Goal: Navigation & Orientation: Find specific page/section

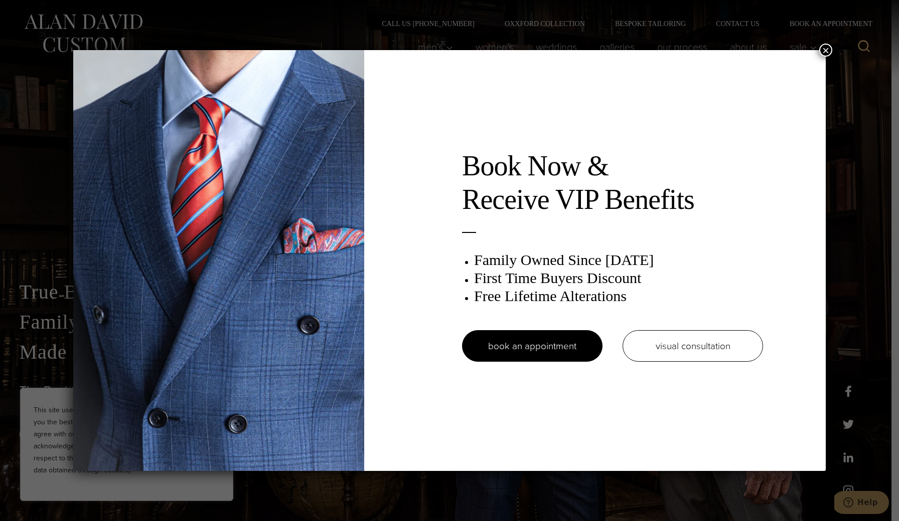
click at [824, 54] on button "×" at bounding box center [825, 50] width 13 height 13
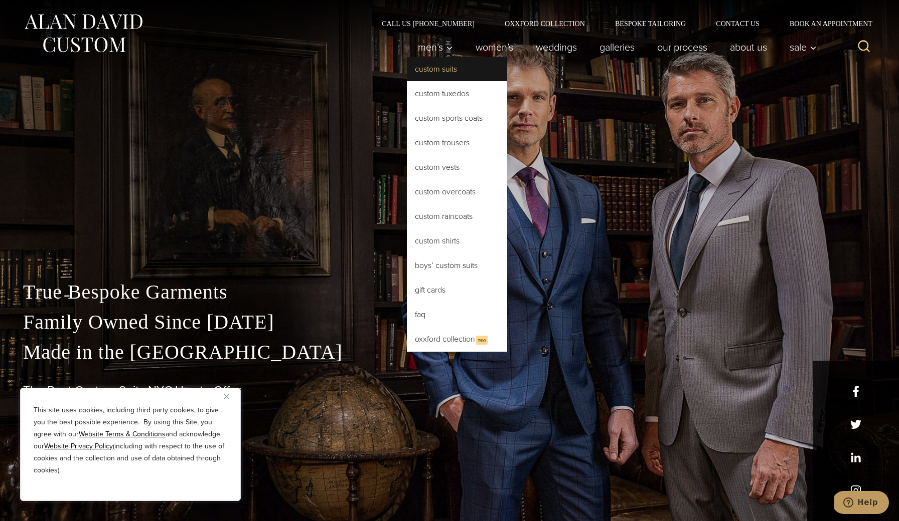
click at [428, 68] on link "Custom Suits" at bounding box center [457, 69] width 100 height 24
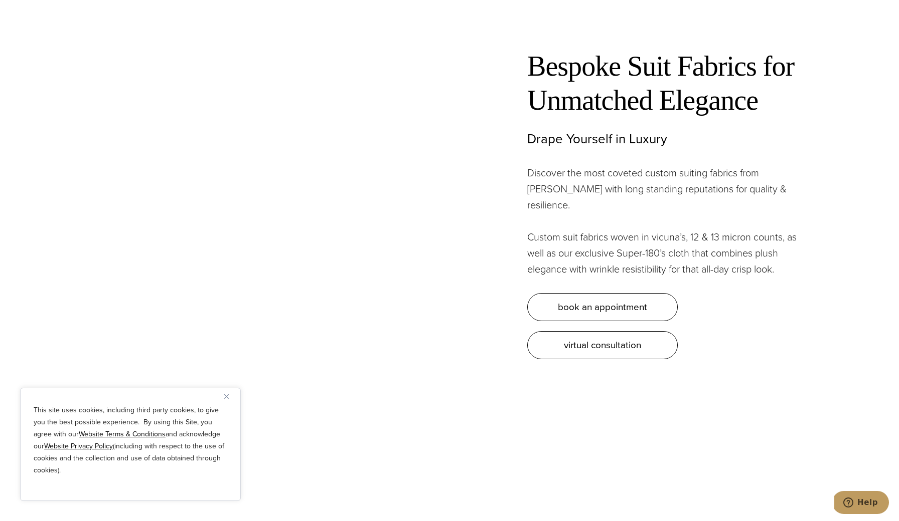
scroll to position [3132, 0]
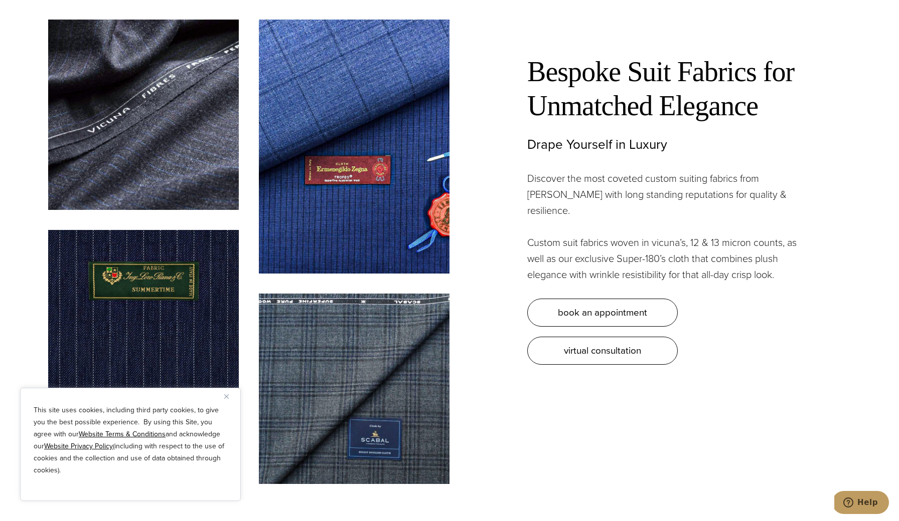
click at [232, 397] on button "Close" at bounding box center [230, 397] width 12 height 12
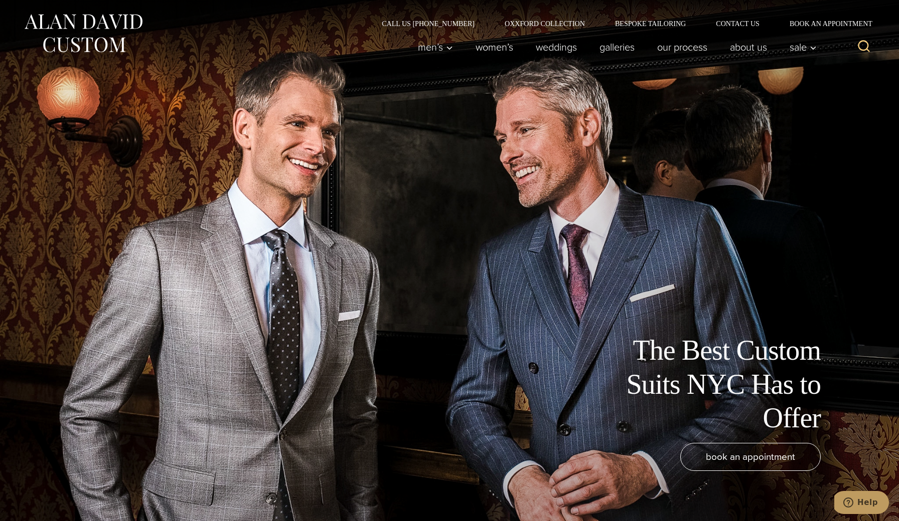
scroll to position [0, 0]
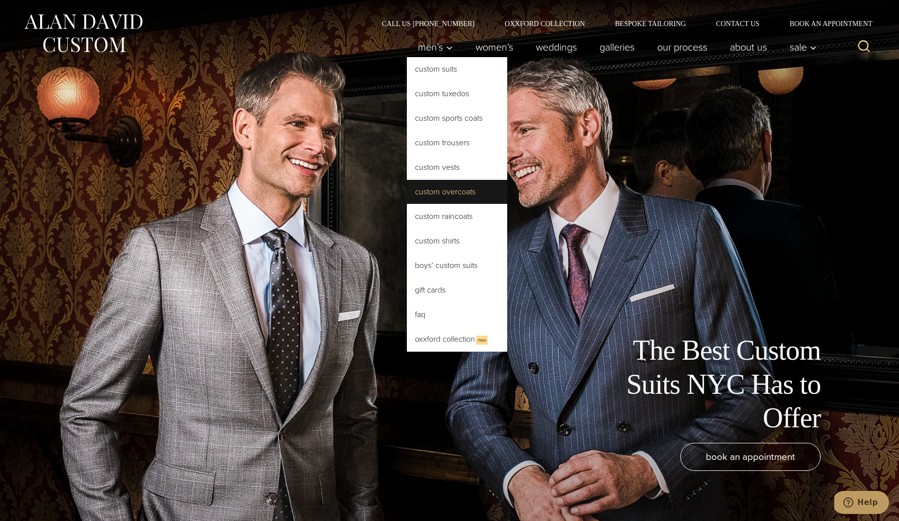
click at [431, 191] on link "Custom Overcoats" at bounding box center [457, 192] width 100 height 24
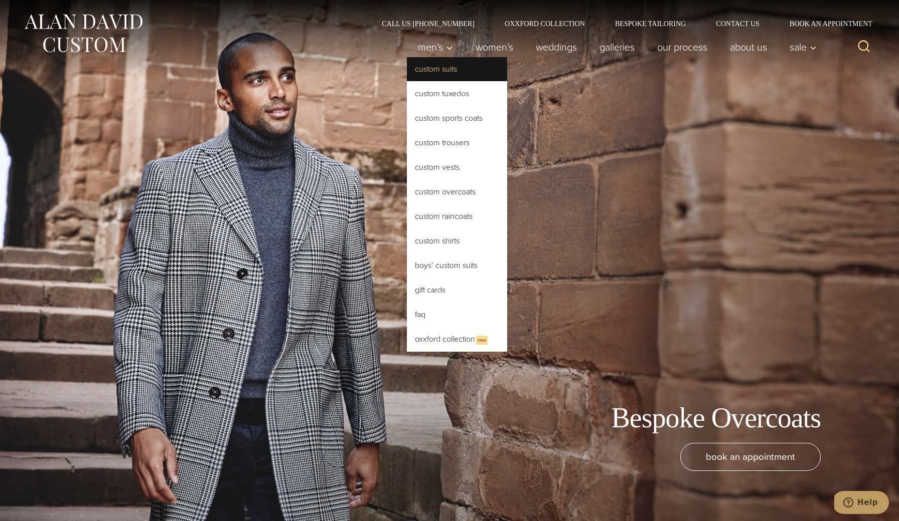
click at [432, 70] on link "Custom Suits" at bounding box center [457, 69] width 100 height 24
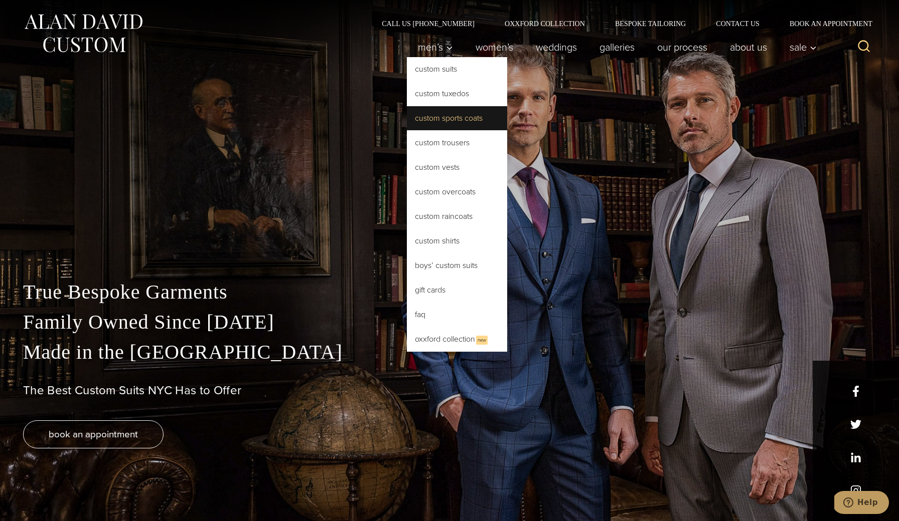
click at [449, 113] on link "Custom Sports Coats" at bounding box center [457, 118] width 100 height 24
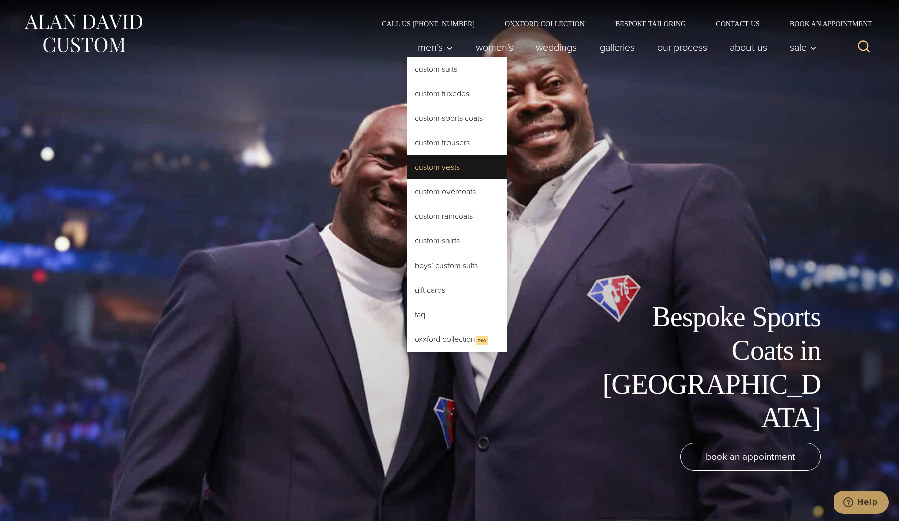
click at [435, 160] on link "Custom Vests" at bounding box center [457, 167] width 100 height 24
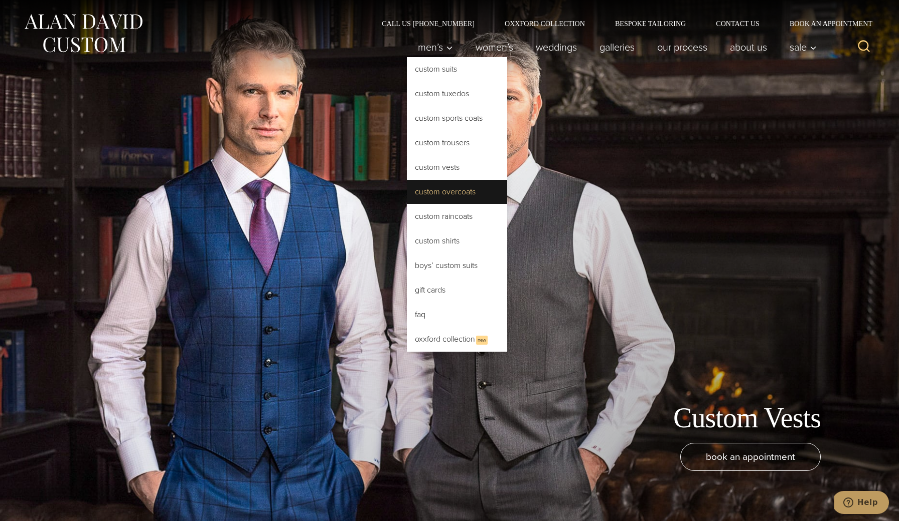
click at [427, 197] on link "Custom Overcoats" at bounding box center [457, 192] width 100 height 24
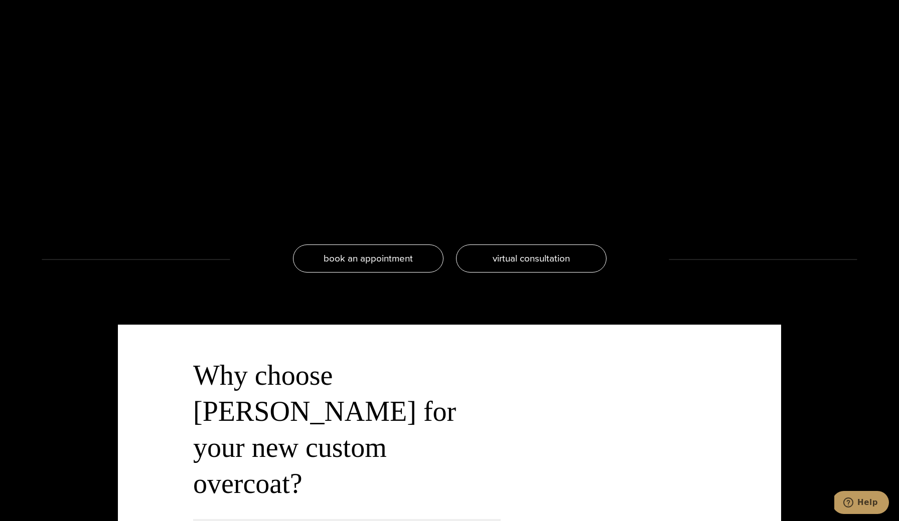
scroll to position [2118, 0]
